Goal: Transaction & Acquisition: Obtain resource

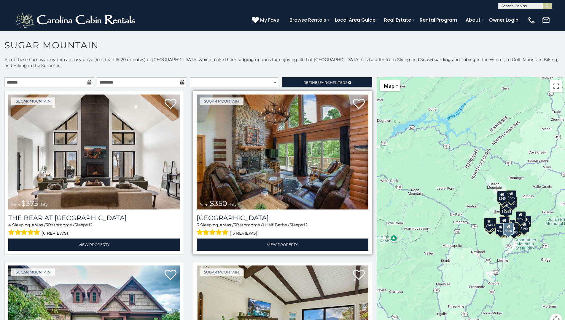
click at [244, 152] on img at bounding box center [283, 152] width 172 height 115
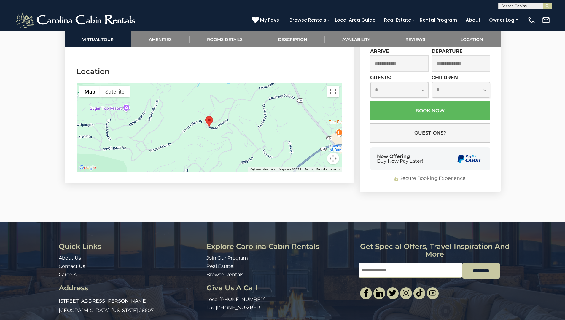
scroll to position [1622, 0]
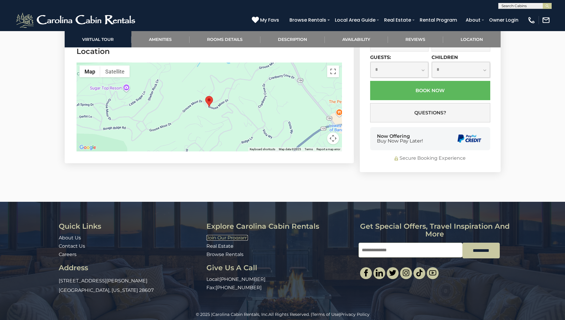
click at [234, 235] on link "Join Our Program" at bounding box center [227, 238] width 42 height 6
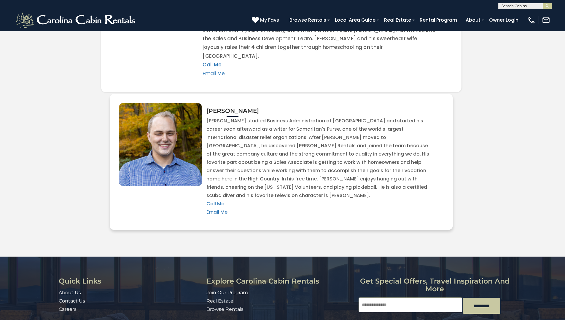
scroll to position [1337, 0]
